Goal: Task Accomplishment & Management: Use online tool/utility

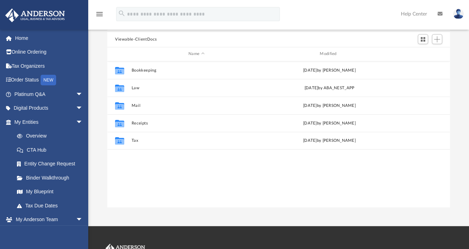
scroll to position [155, 337]
click at [438, 42] on span "Add" at bounding box center [437, 39] width 6 height 6
click at [421, 54] on li "Upload" at bounding box center [427, 53] width 23 height 7
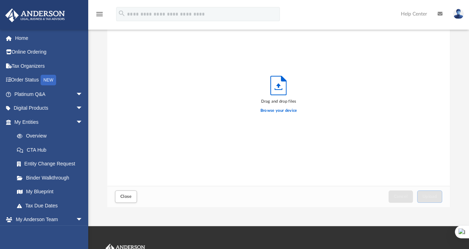
scroll to position [174, 337]
click at [285, 112] on label "Browse your device" at bounding box center [278, 111] width 37 height 6
click at [0, 0] on input "Browse your device" at bounding box center [0, 0] width 0 height 0
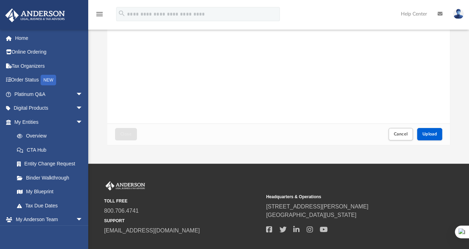
scroll to position [123, 0]
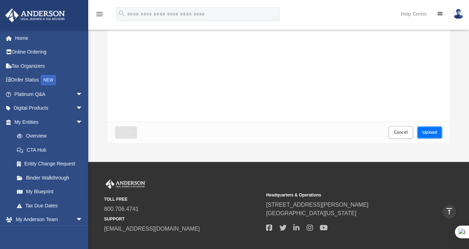
click at [432, 135] on button "Upload" at bounding box center [429, 132] width 25 height 12
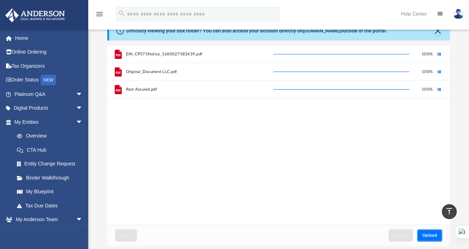
scroll to position [19, 0]
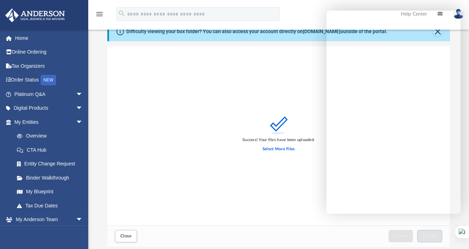
click at [273, 103] on div "Success! Your files have been uploaded. Select More Files" at bounding box center [278, 135] width 343 height 179
click at [283, 169] on div "Success! Your files have been uploaded. Select More Files" at bounding box center [278, 135] width 343 height 179
click at [297, 92] on div "Success! Your files have been uploaded. Select More Files" at bounding box center [278, 135] width 343 height 179
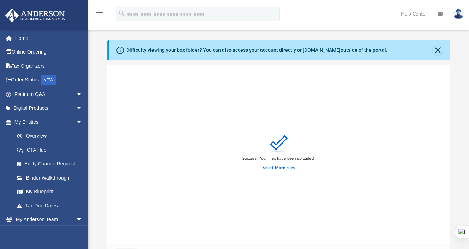
scroll to position [0, 0]
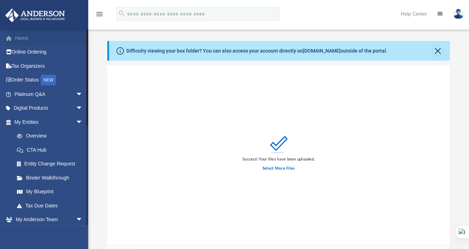
click at [22, 34] on link "Home" at bounding box center [49, 38] width 89 height 14
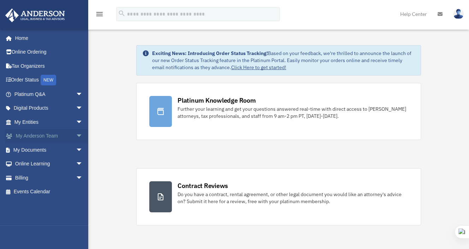
click at [67, 136] on link "My Anderson Team arrow_drop_down" at bounding box center [49, 136] width 89 height 14
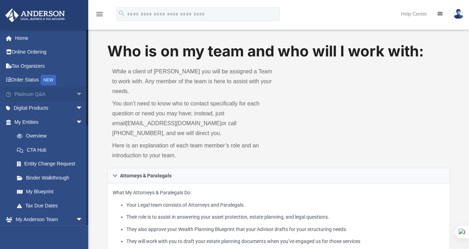
click at [56, 93] on link "Platinum Q&A arrow_drop_down" at bounding box center [49, 94] width 89 height 14
